Goal: Task Accomplishment & Management: Use online tool/utility

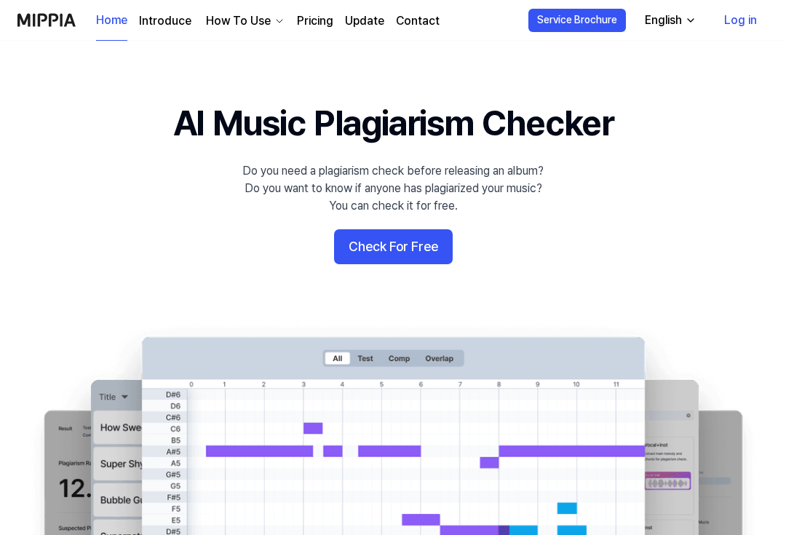
click at [419, 243] on button "Check For Free" at bounding box center [393, 246] width 119 height 35
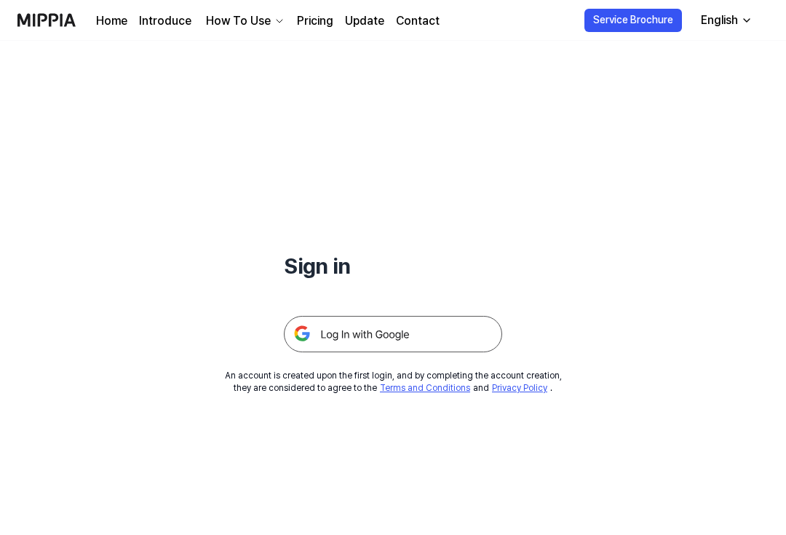
click at [330, 335] on img at bounding box center [393, 334] width 218 height 36
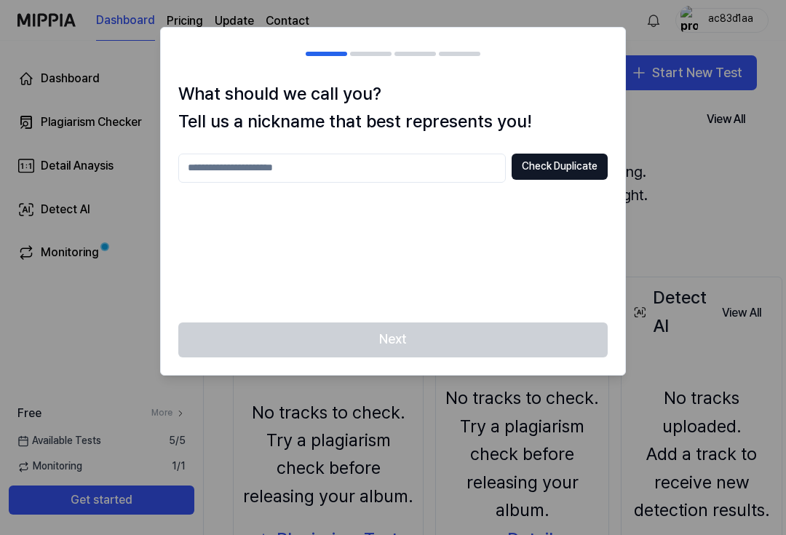
click at [209, 180] on input "text" at bounding box center [342, 168] width 328 height 29
click at [216, 186] on div "Check Duplicate" at bounding box center [393, 229] width 430 height 151
click at [191, 169] on input "text" at bounding box center [342, 168] width 328 height 29
click at [502, 341] on div "Next" at bounding box center [393, 349] width 465 height 52
click at [574, 160] on button "Check Duplicate" at bounding box center [560, 167] width 96 height 26
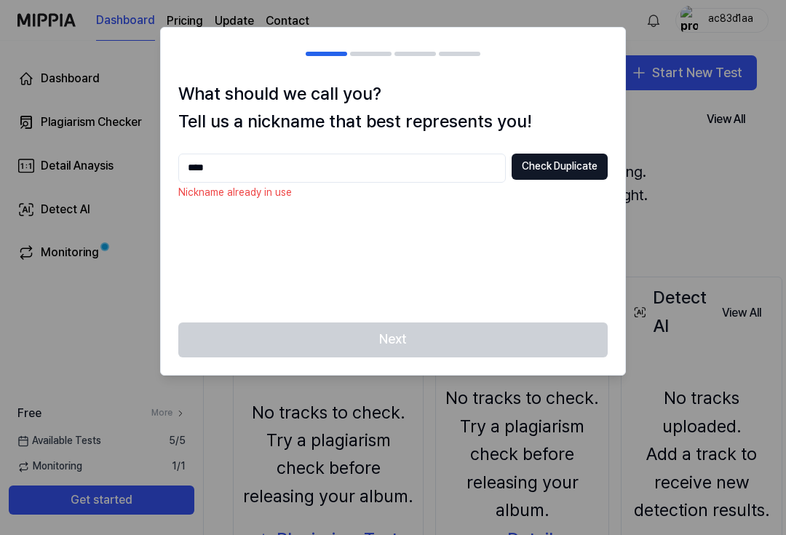
click at [449, 162] on input "****" at bounding box center [342, 168] width 328 height 29
type input "*"
type input "*********"
click at [578, 157] on button "Check Duplicate" at bounding box center [560, 167] width 96 height 26
click at [580, 169] on button "Check Duplicate" at bounding box center [560, 167] width 96 height 26
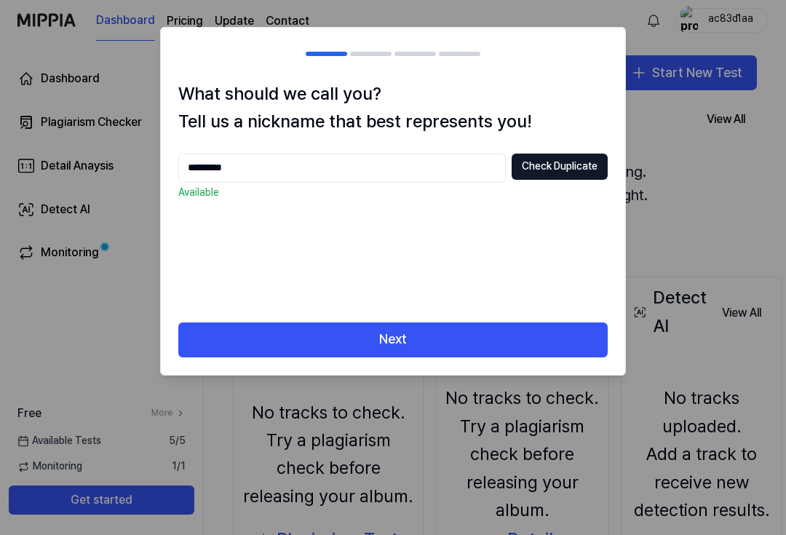
click at [452, 330] on button "Next" at bounding box center [393, 340] width 430 height 35
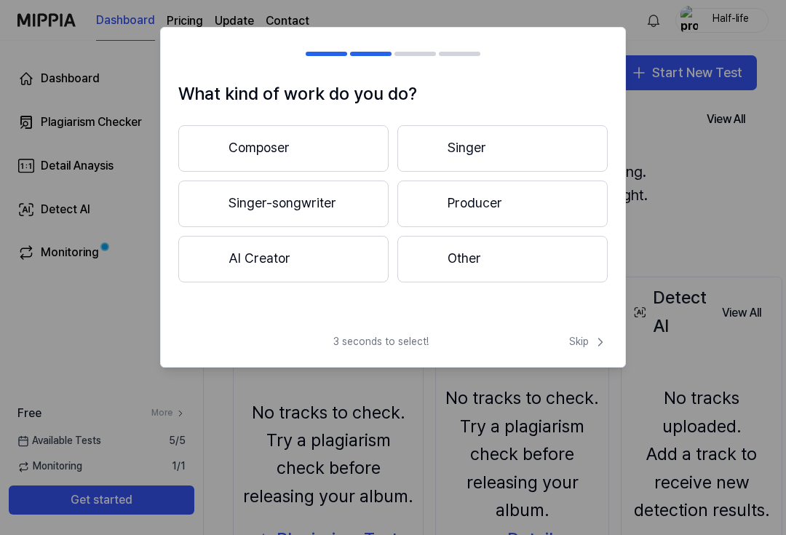
click at [502, 261] on button "Other" at bounding box center [503, 259] width 210 height 47
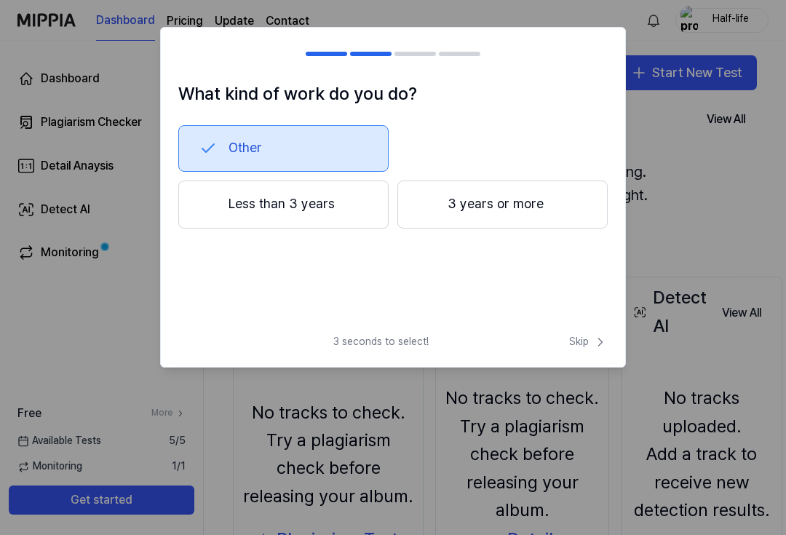
click at [218, 208] on button "Less than 3 years" at bounding box center [283, 205] width 210 height 48
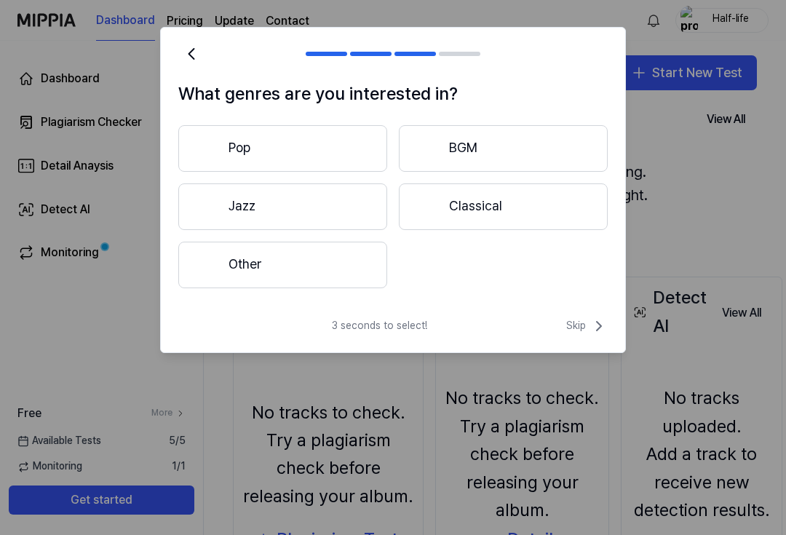
click at [226, 273] on button "Other" at bounding box center [282, 265] width 209 height 47
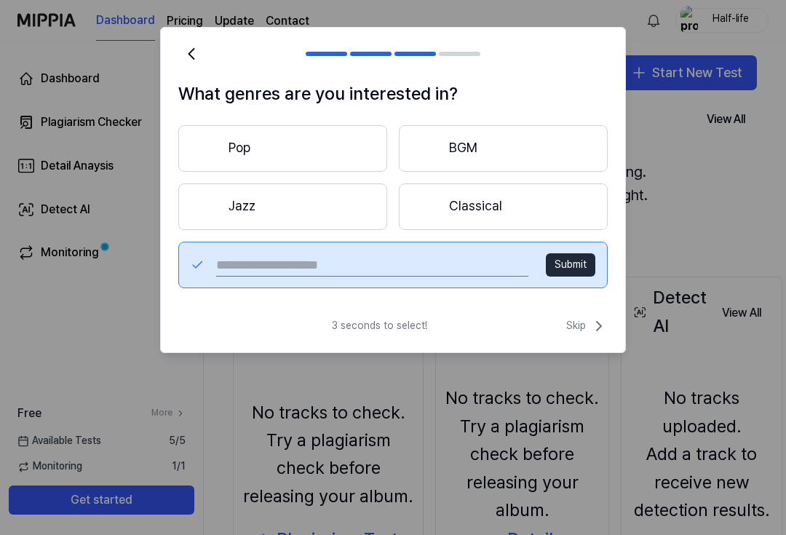
click at [588, 323] on span "Skip" at bounding box center [587, 325] width 42 height 17
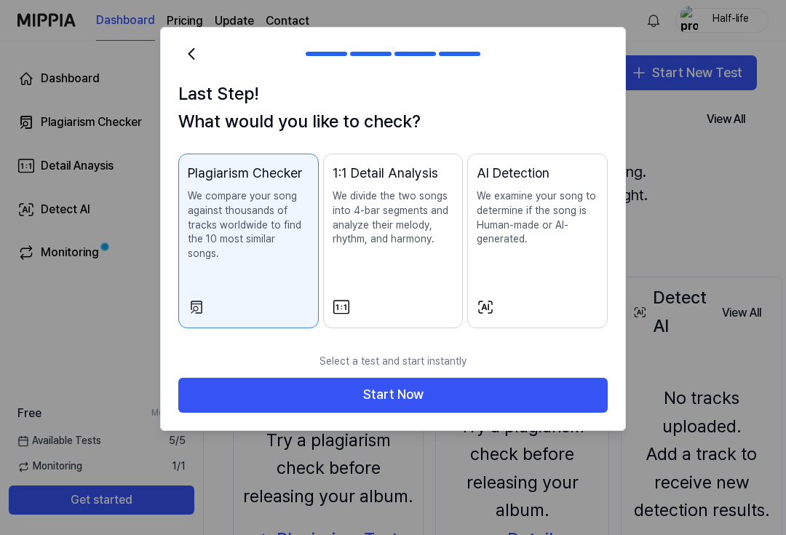
click at [308, 384] on button "Start Now" at bounding box center [393, 395] width 430 height 35
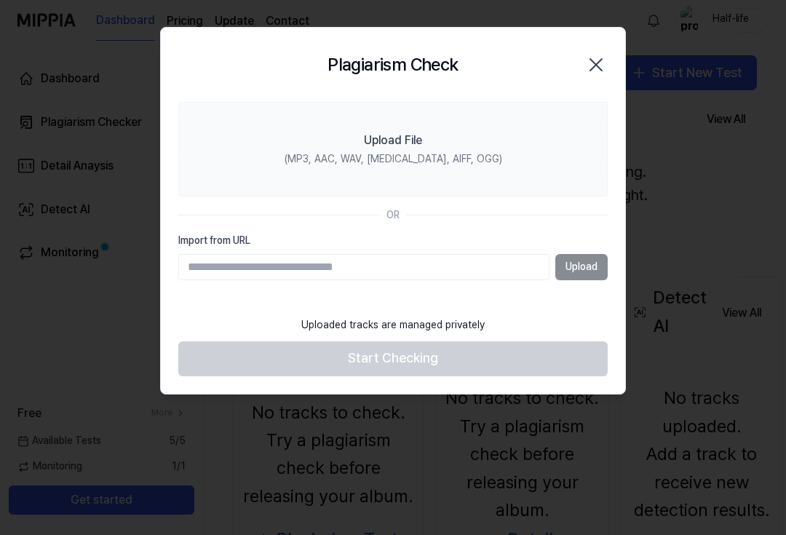
click at [307, 149] on label "Upload File (MP3, AAC, WAV, FLAC, AIFF, OGG)" at bounding box center [393, 149] width 430 height 95
click at [0, 0] on input "Upload File (MP3, AAC, WAV, FLAC, AIFF, OGG)" at bounding box center [0, 0] width 0 height 0
click at [205, 266] on input "Import from URL" at bounding box center [363, 267] width 371 height 26
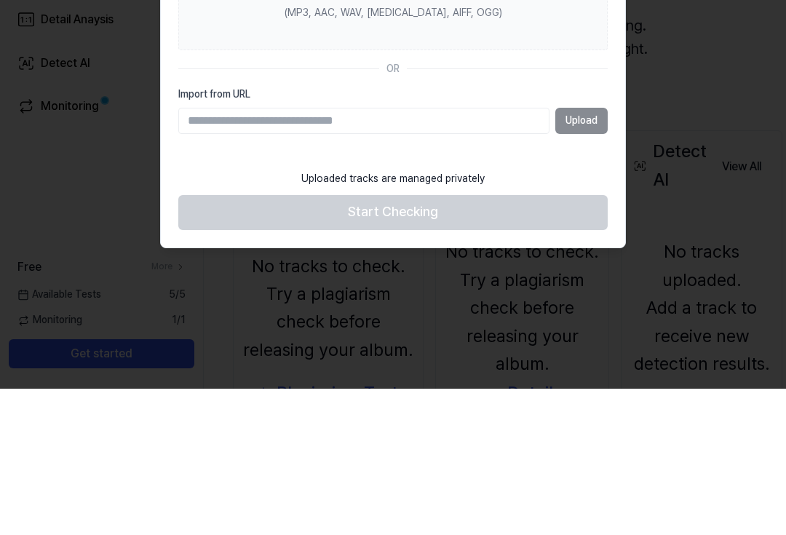
scroll to position [26, 0]
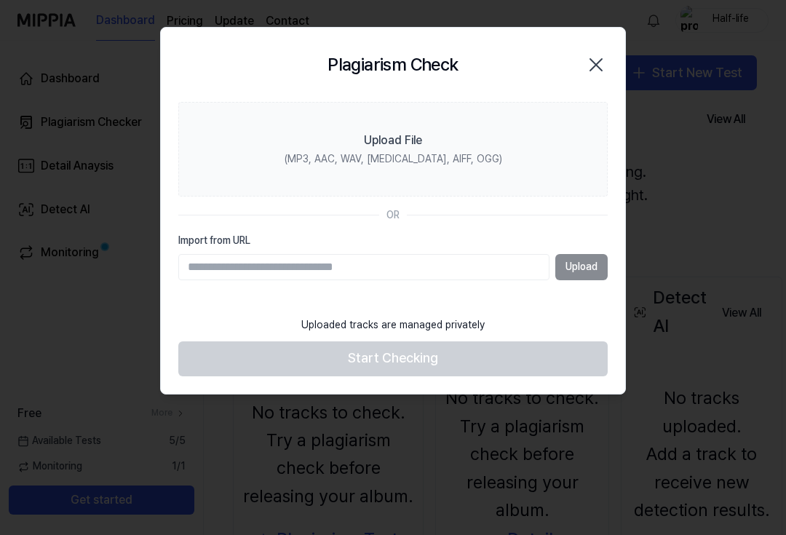
click at [390, 134] on div "Upload File" at bounding box center [393, 140] width 58 height 17
click at [0, 0] on input "Upload File (MP3, AAC, WAV, FLAC, AIFF, OGG)" at bounding box center [0, 0] width 0 height 0
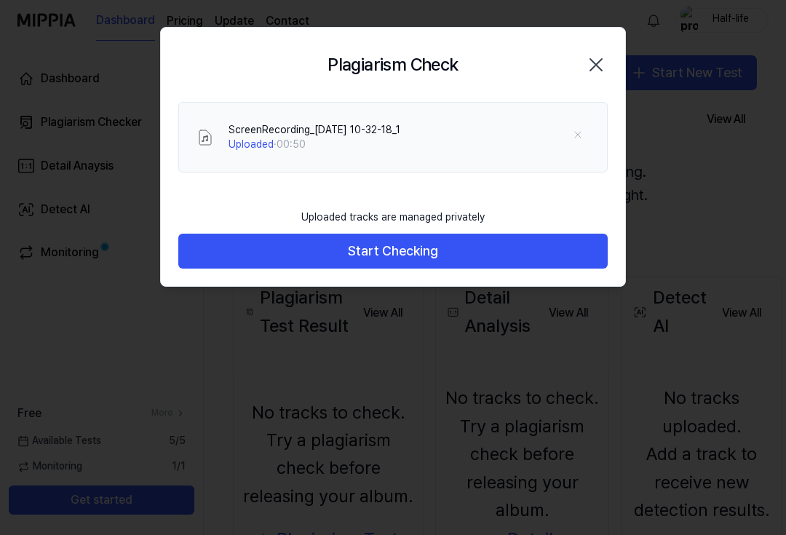
click at [414, 257] on button "Start Checking" at bounding box center [393, 251] width 430 height 35
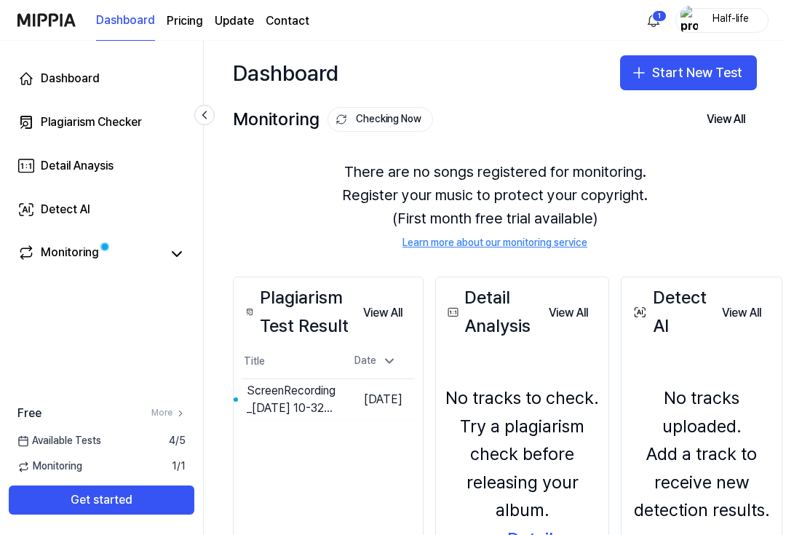
click at [56, 254] on div "Monitoring" at bounding box center [70, 254] width 58 height 20
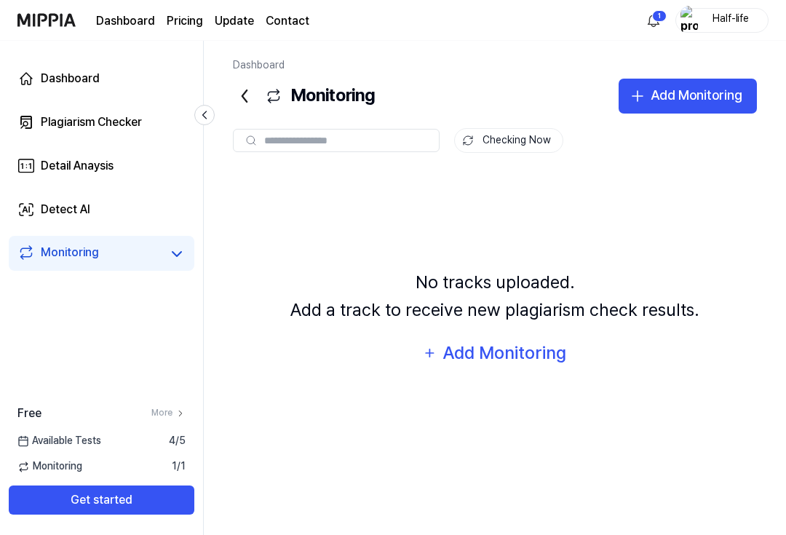
click at [55, 128] on div "Plagiarism Checker" at bounding box center [91, 122] width 101 height 17
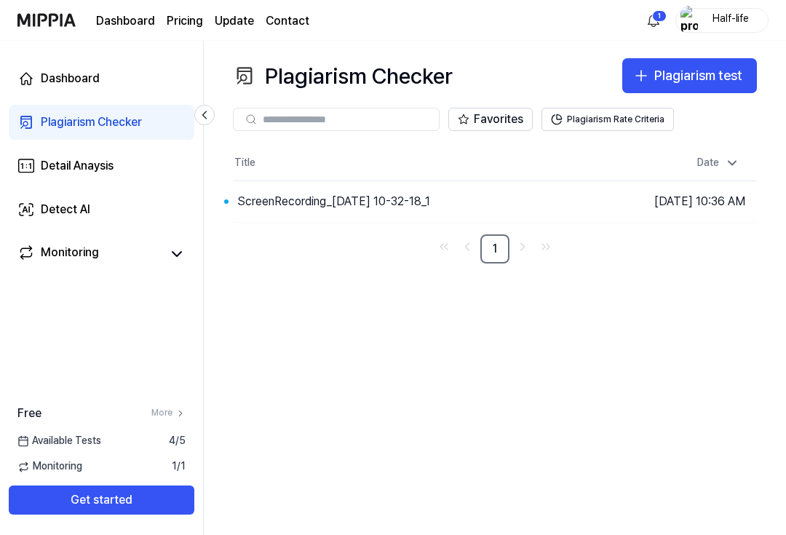
click at [0, 0] on button "Go to Results" at bounding box center [0, 0] width 0 height 0
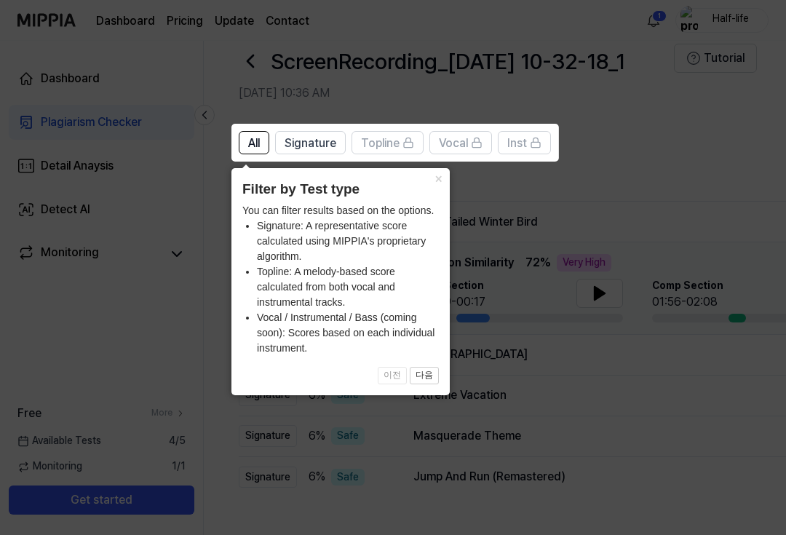
click at [440, 183] on button "×" at bounding box center [438, 178] width 23 height 20
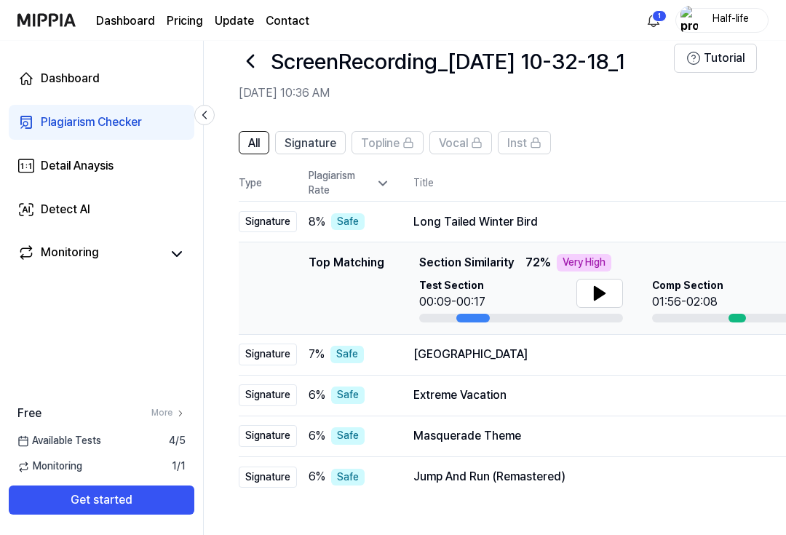
click at [601, 293] on icon at bounding box center [600, 293] width 10 height 13
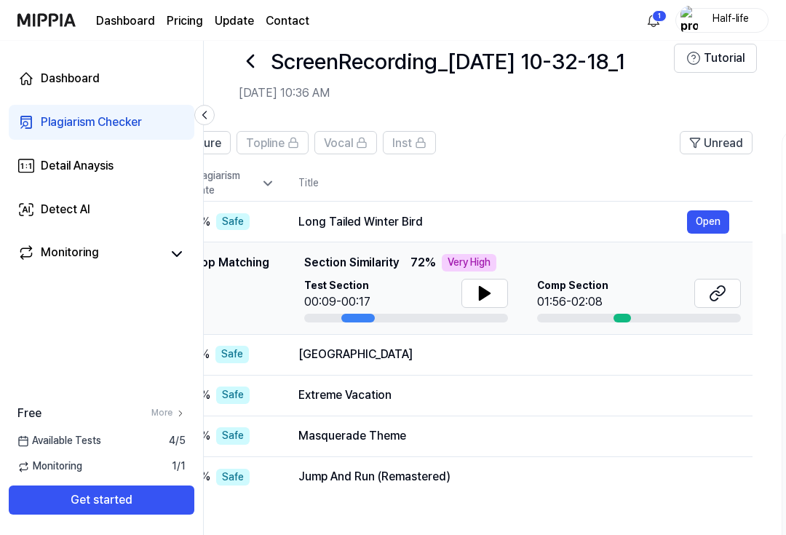
scroll to position [0, 117]
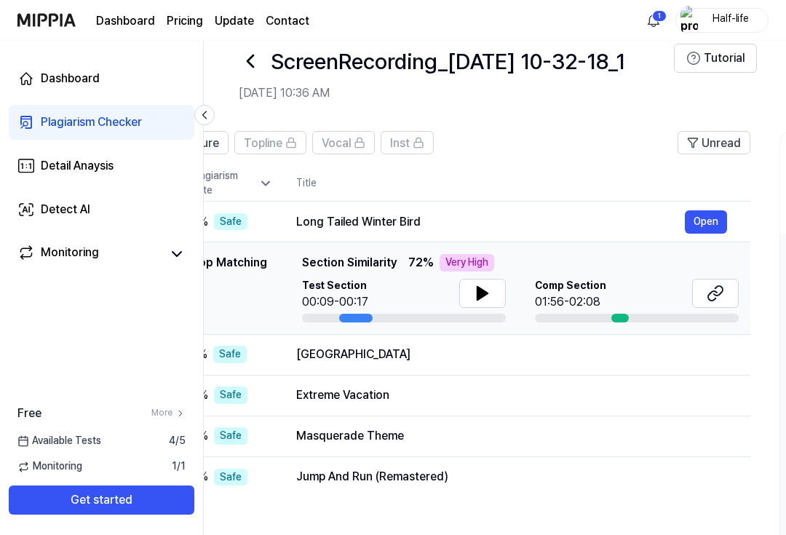
click at [673, 346] on div "[GEOGRAPHIC_DATA]" at bounding box center [511, 354] width 431 height 17
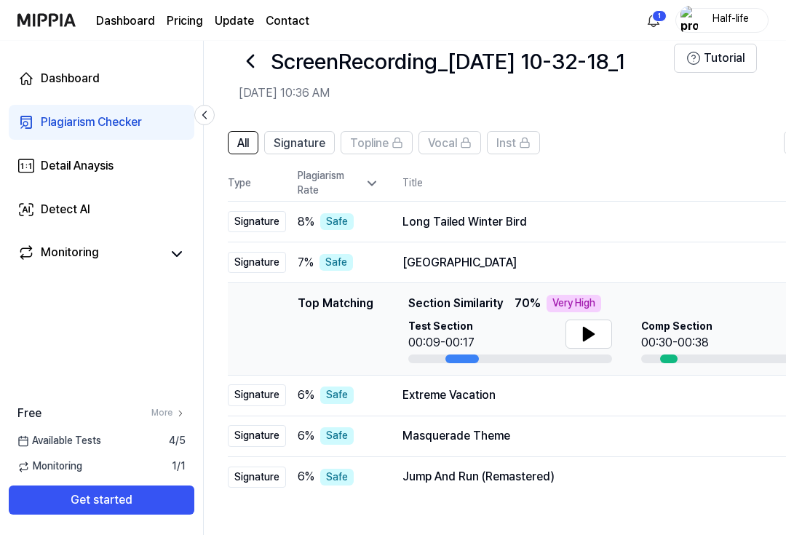
scroll to position [0, 10]
click at [581, 336] on icon at bounding box center [589, 333] width 17 height 17
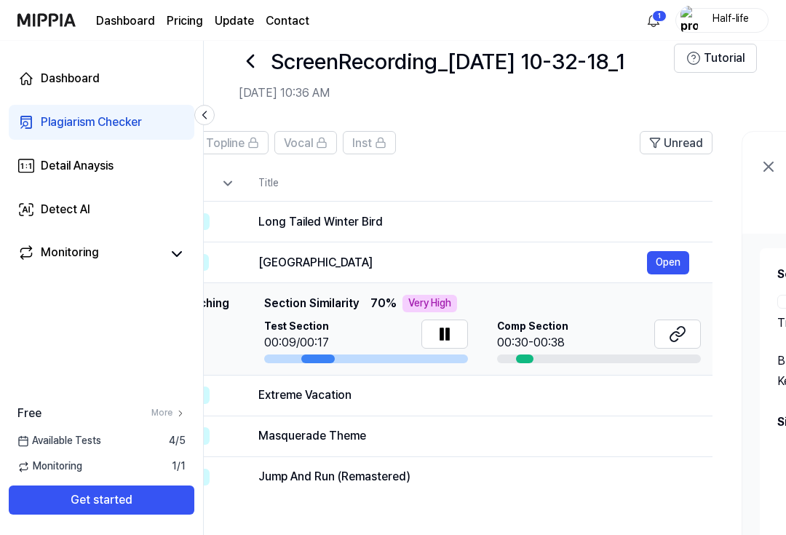
scroll to position [0, 157]
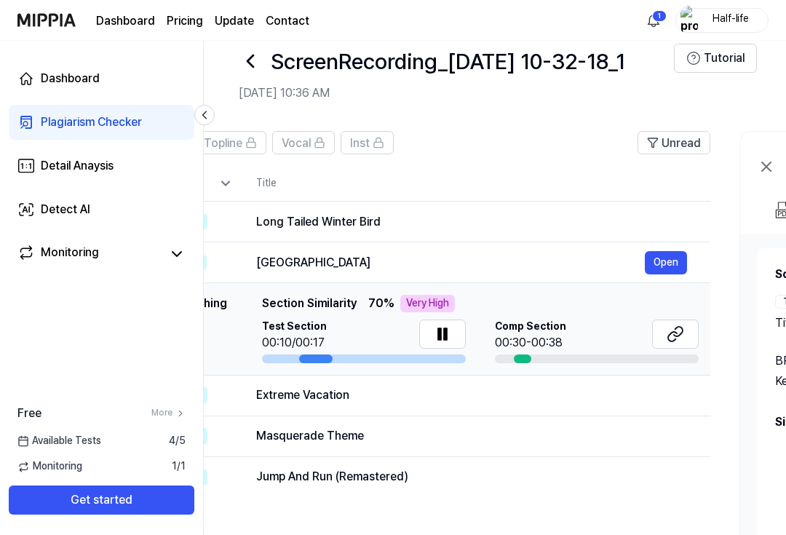
click at [570, 357] on div at bounding box center [597, 359] width 204 height 9
click at [529, 346] on div "00:30-00:38" at bounding box center [530, 342] width 71 height 17
click at [438, 336] on icon at bounding box center [439, 334] width 3 height 12
click at [515, 351] on div "Comp Section 00:30-00:38" at bounding box center [597, 342] width 204 height 44
click at [675, 332] on icon at bounding box center [672, 336] width 9 height 9
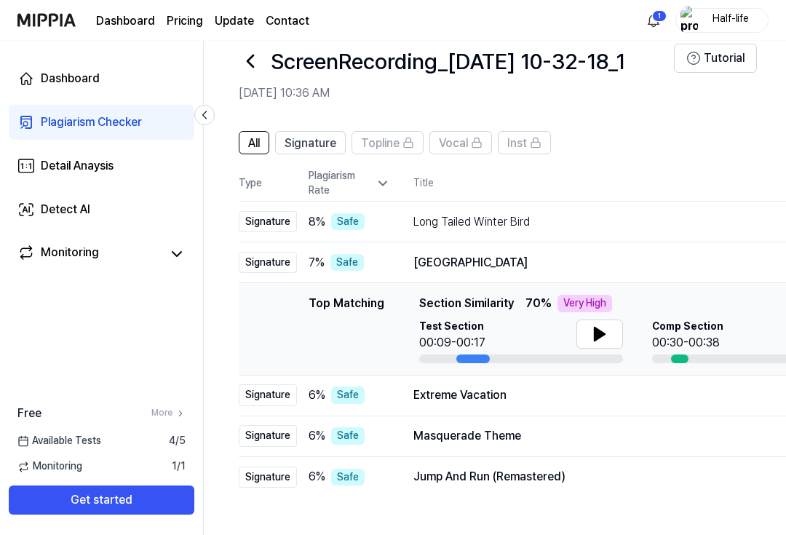
scroll to position [0, 0]
click at [387, 248] on td "7 % Safe" at bounding box center [343, 262] width 93 height 41
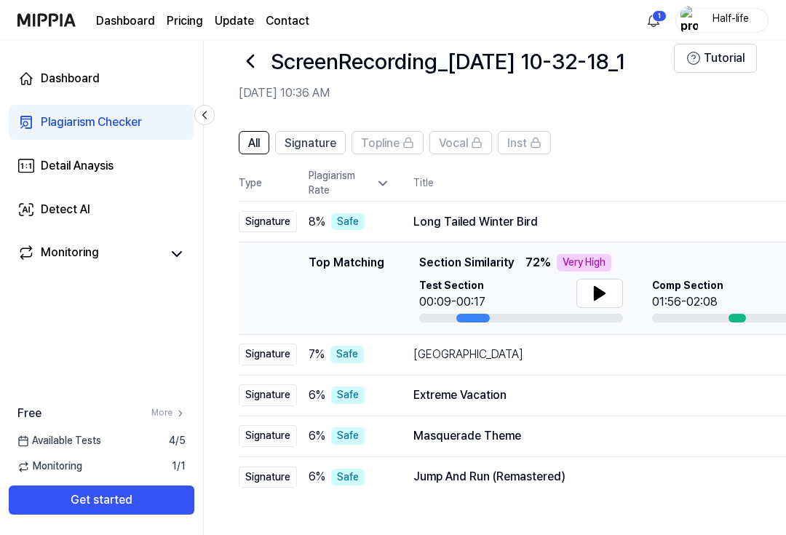
click at [401, 217] on td "Long Tailed Winter Bird Open" at bounding box center [629, 222] width 478 height 41
click at [381, 213] on div "8 % Safe" at bounding box center [350, 221] width 82 height 17
click at [530, 219] on div "Long Tailed Winter Bird" at bounding box center [608, 221] width 389 height 17
click at [422, 221] on div "Long Tailed Winter Bird" at bounding box center [608, 221] width 389 height 17
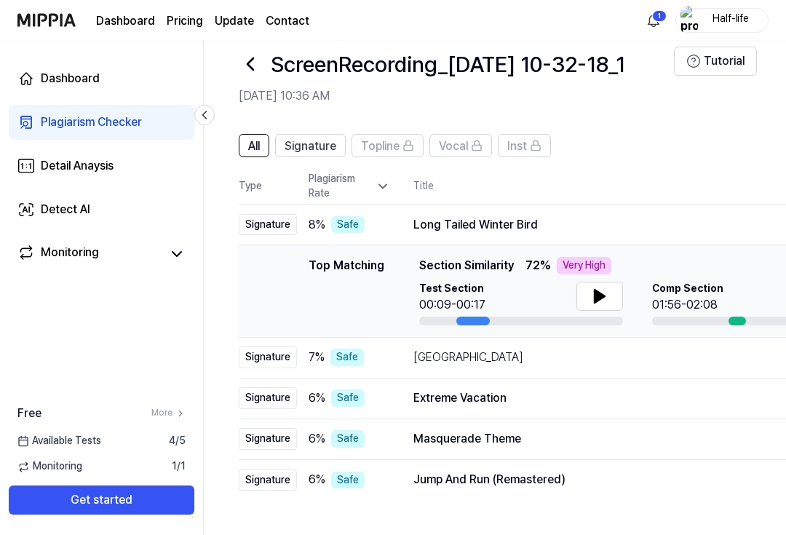
click at [390, 194] on div "Plagiarism Rate" at bounding box center [350, 186] width 82 height 28
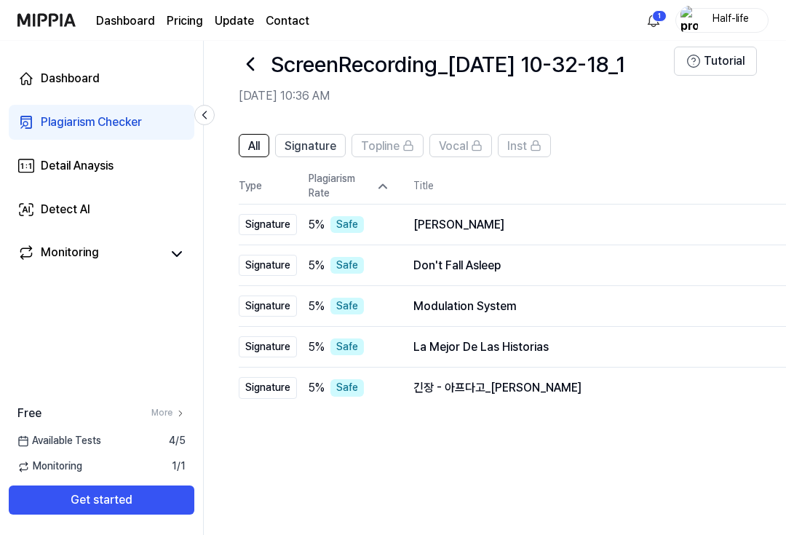
click at [383, 183] on icon at bounding box center [383, 186] width 15 height 15
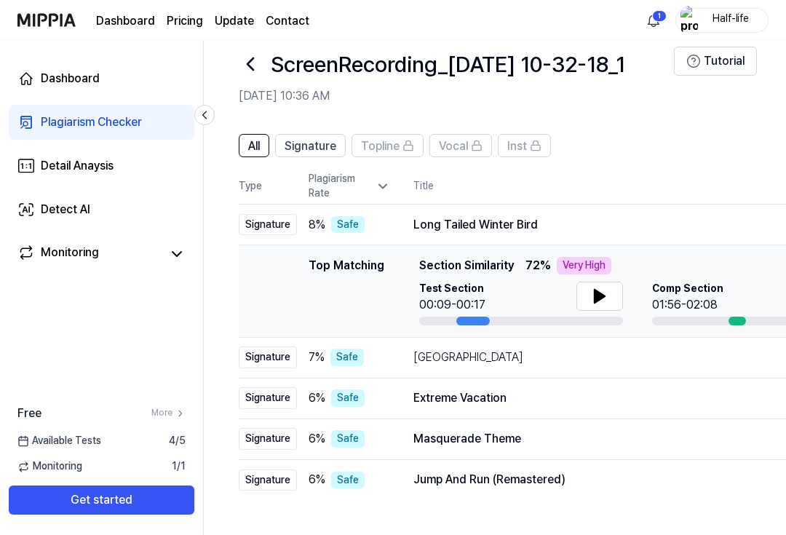
click at [380, 188] on icon at bounding box center [383, 186] width 15 height 15
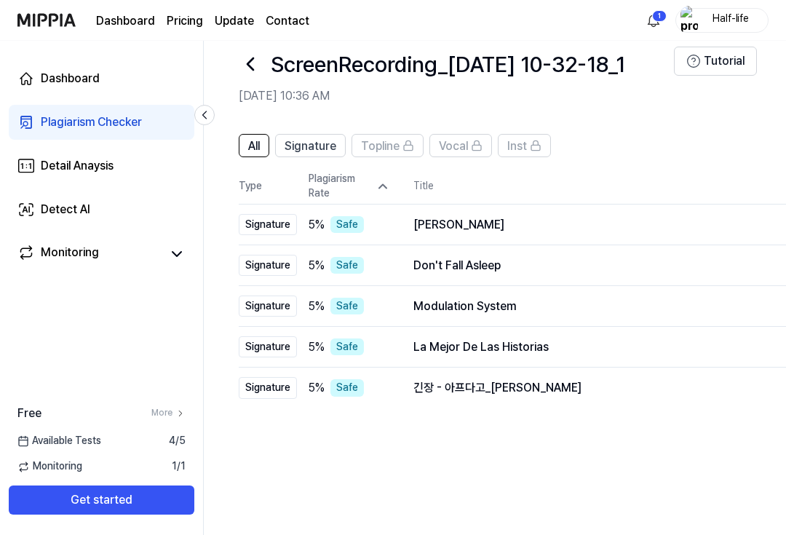
click at [261, 183] on th "Type" at bounding box center [268, 187] width 58 height 36
click at [322, 180] on div "Plagiarism Rate" at bounding box center [350, 186] width 82 height 28
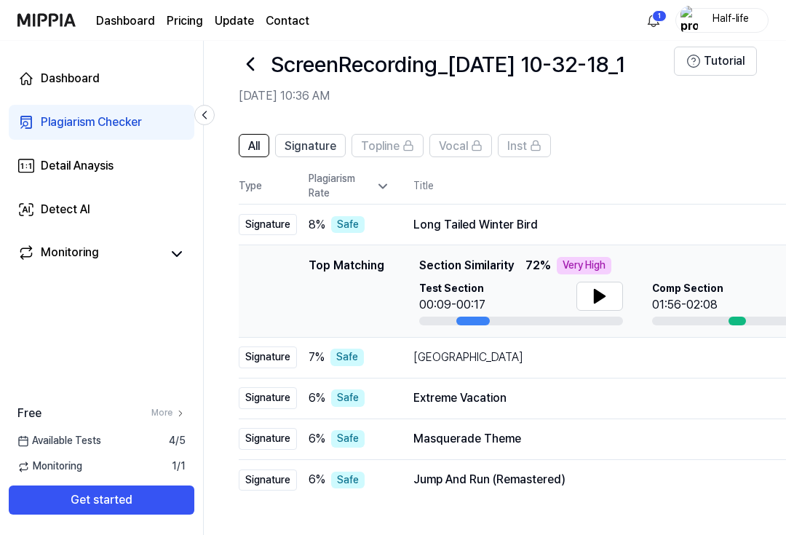
click at [352, 191] on div "Plagiarism Rate" at bounding box center [350, 186] width 82 height 28
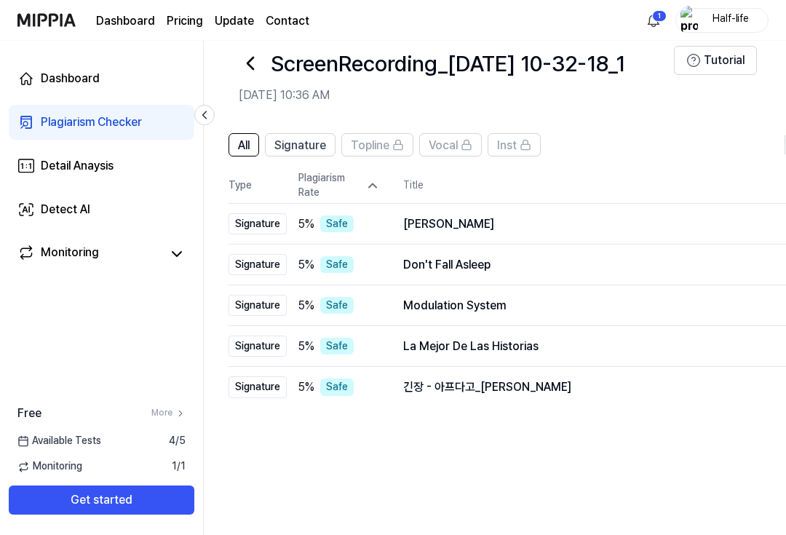
scroll to position [0, 7]
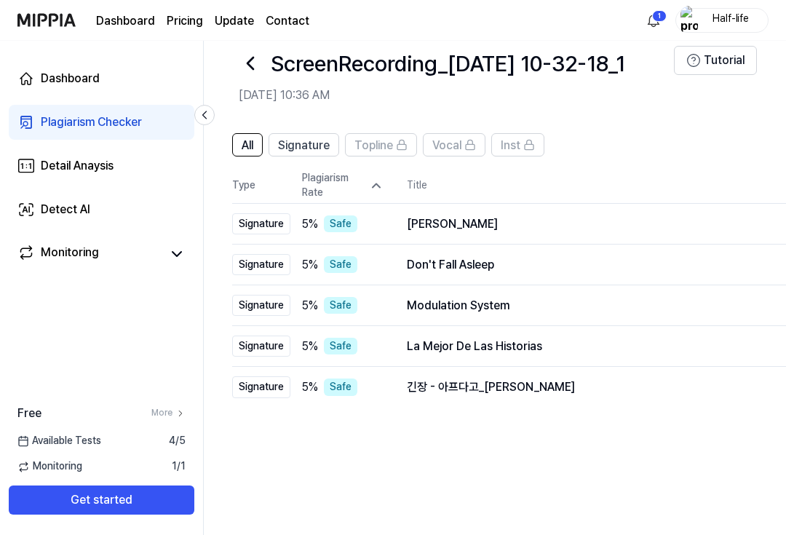
click at [420, 186] on th "Title" at bounding box center [634, 185] width 454 height 35
click at [306, 154] on span "Signature" at bounding box center [304, 145] width 52 height 17
click at [379, 147] on span "Topline" at bounding box center [374, 145] width 39 height 17
click at [263, 140] on button "All" at bounding box center [247, 144] width 31 height 23
click at [243, 148] on span "All" at bounding box center [248, 145] width 12 height 17
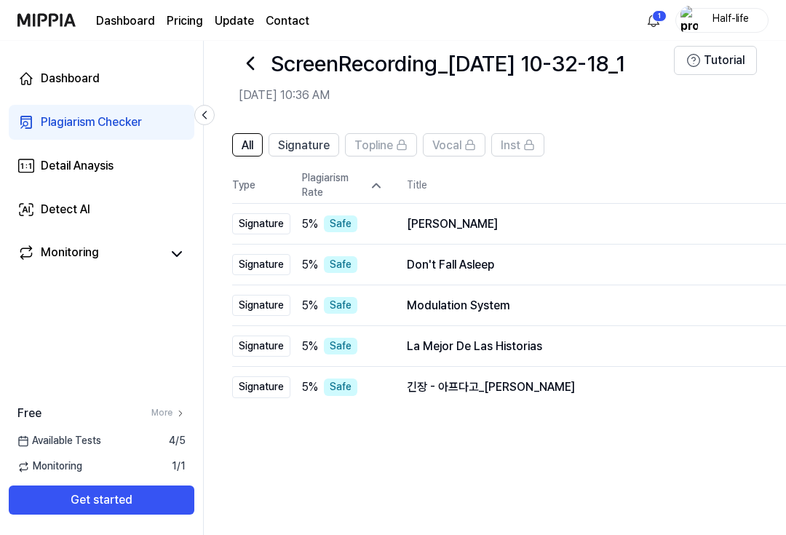
click at [320, 181] on div "Plagiarism Rate" at bounding box center [343, 185] width 82 height 28
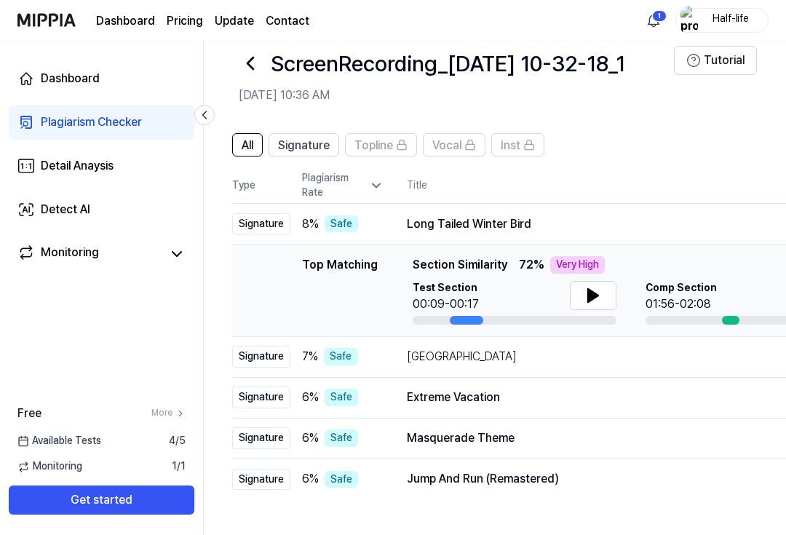
click at [320, 177] on div "Plagiarism Rate" at bounding box center [343, 185] width 82 height 28
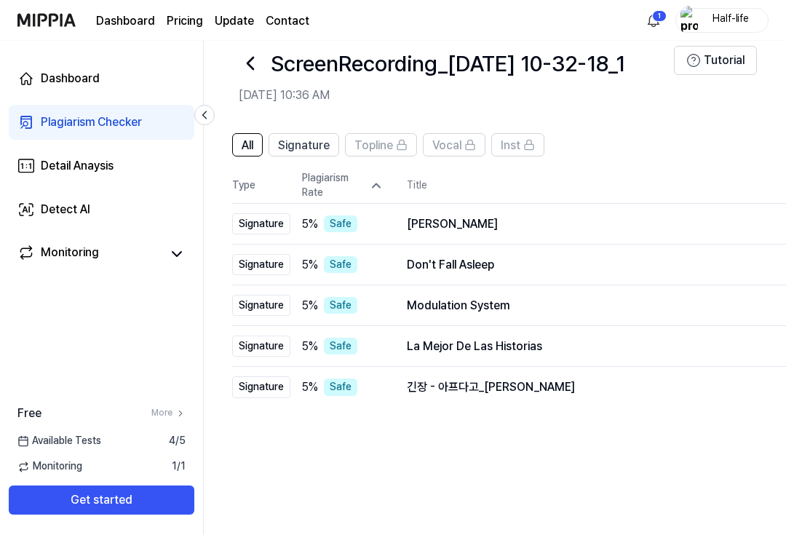
click at [302, 178] on div "Plagiarism Rate" at bounding box center [343, 185] width 82 height 28
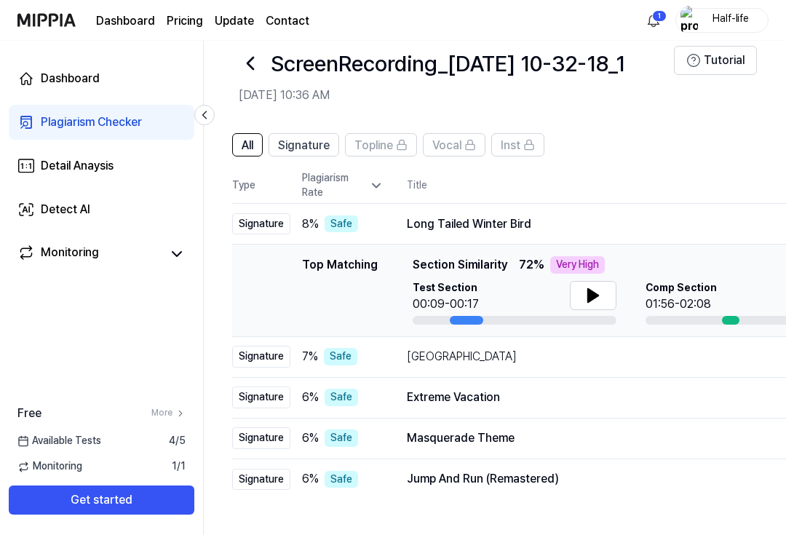
click at [312, 181] on div "Plagiarism Rate" at bounding box center [343, 185] width 82 height 28
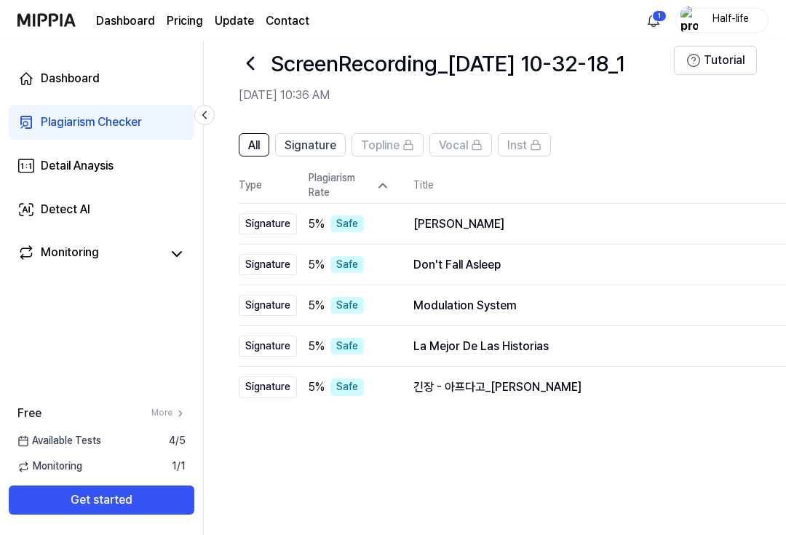
scroll to position [0, 0]
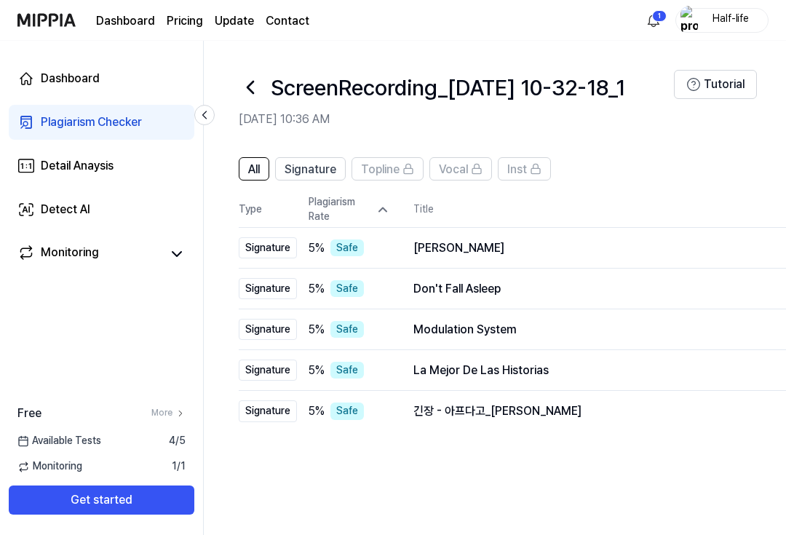
click at [256, 90] on icon at bounding box center [250, 87] width 23 height 23
